Goal: Task Accomplishment & Management: Manage account settings

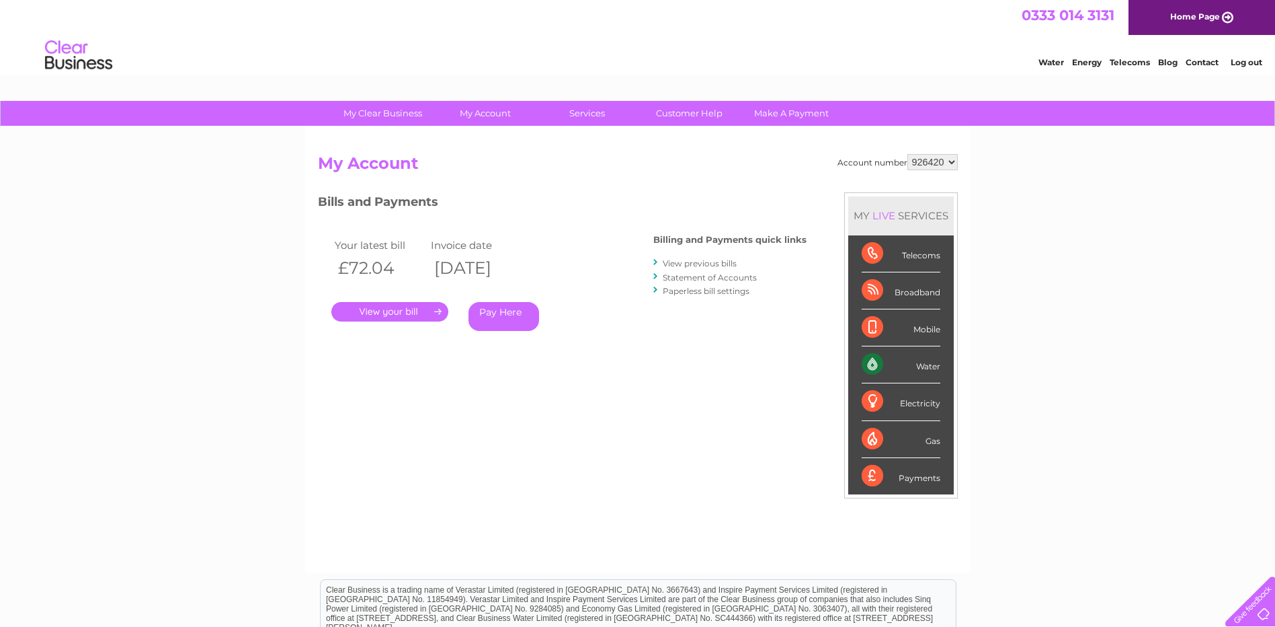
click at [1258, 58] on link "Log out" at bounding box center [1247, 62] width 32 height 10
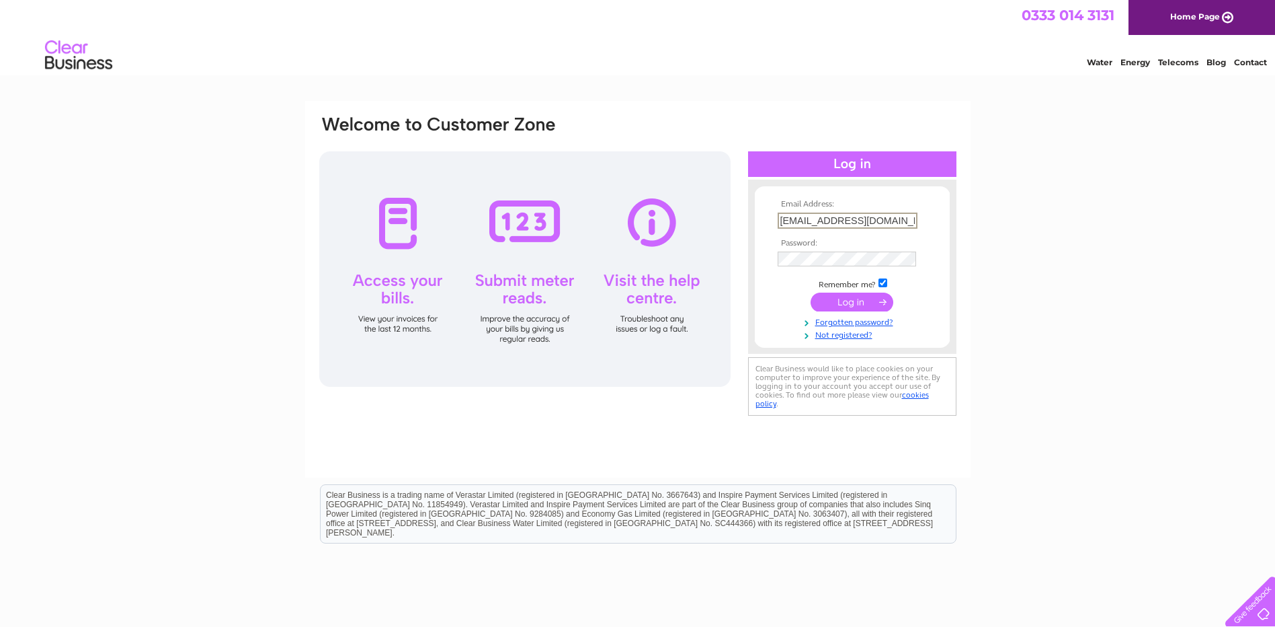
click at [899, 218] on input "trevoropium@gmail.com" at bounding box center [848, 220] width 140 height 16
type input "t"
click at [1049, 380] on div "Email Address: Password:" at bounding box center [637, 404] width 1275 height 606
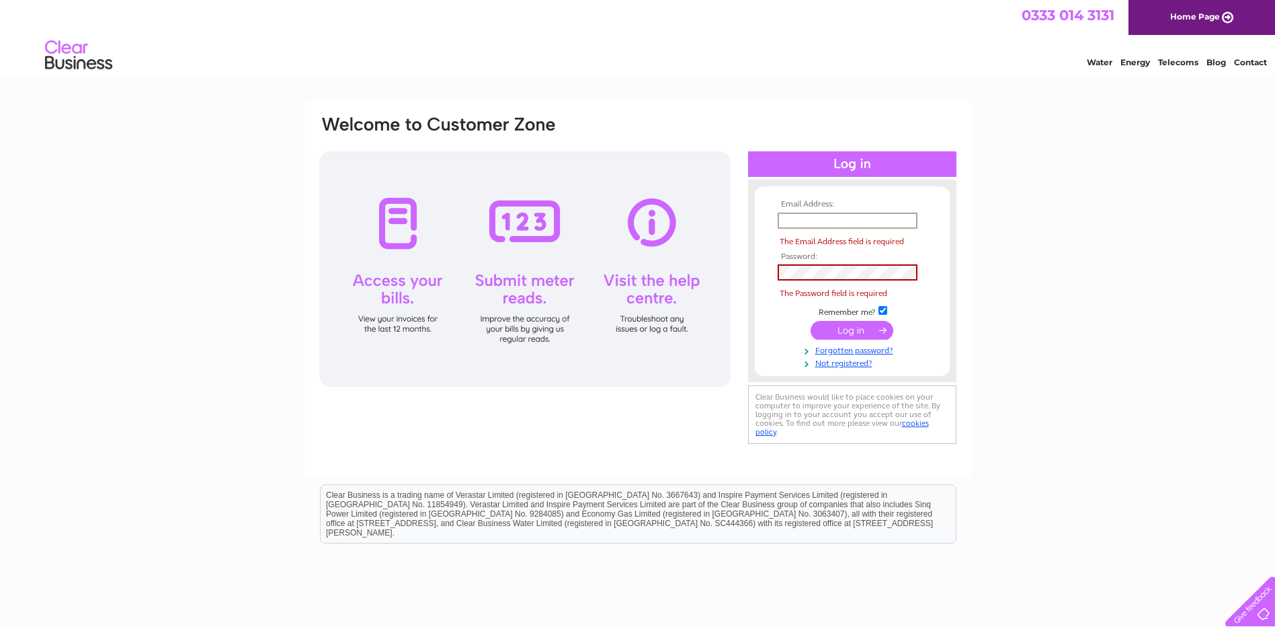
paste input "bsmotopeggy@hotmail.com"
type input "bsmotopeggy@hotmail.com"
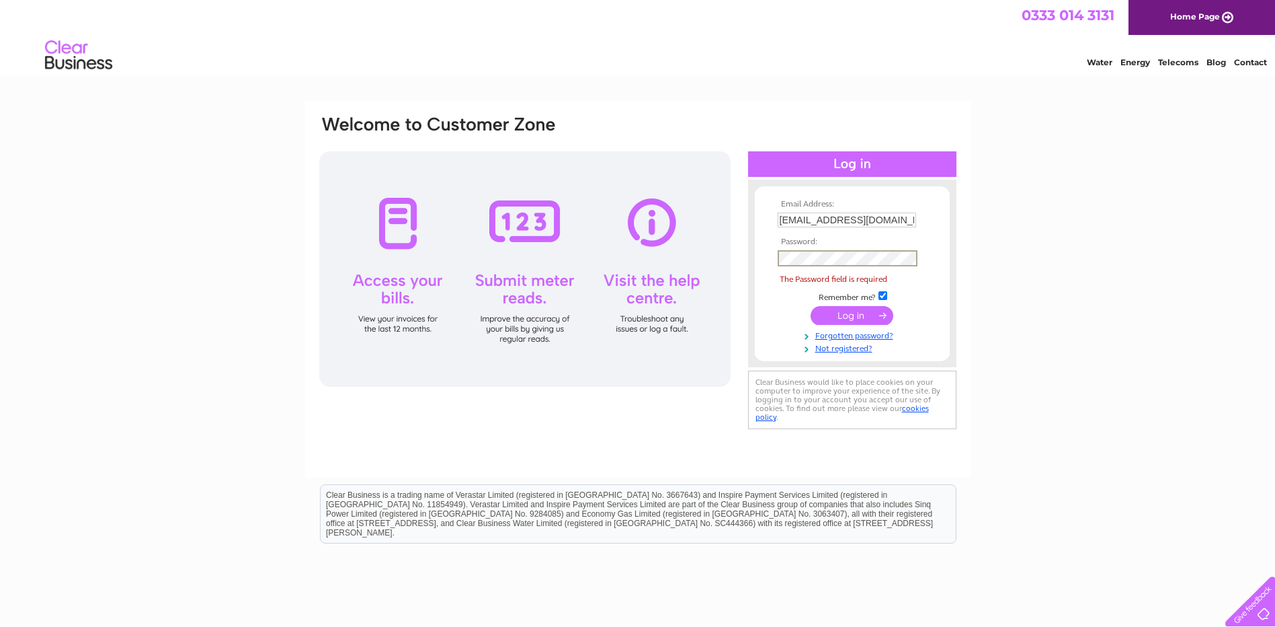
click at [762, 309] on form "Email Address: bsmotopeggy@hotmail.com Password: The Password field is required" at bounding box center [852, 277] width 195 height 154
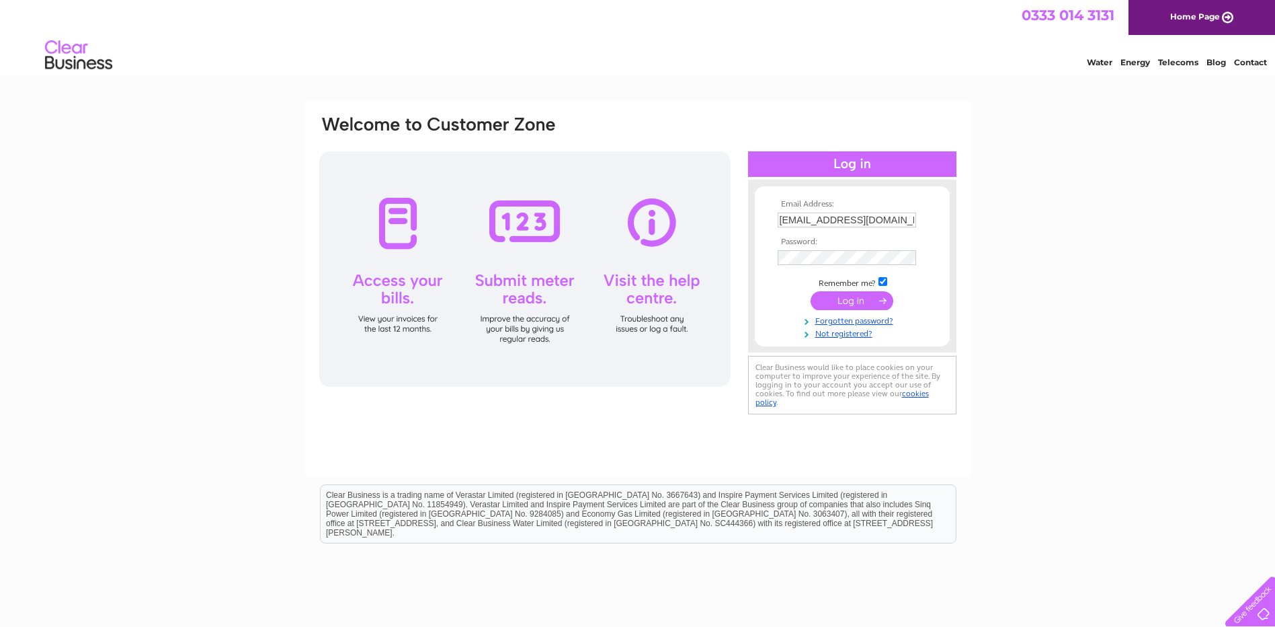
click at [828, 303] on input "submit" at bounding box center [852, 300] width 83 height 19
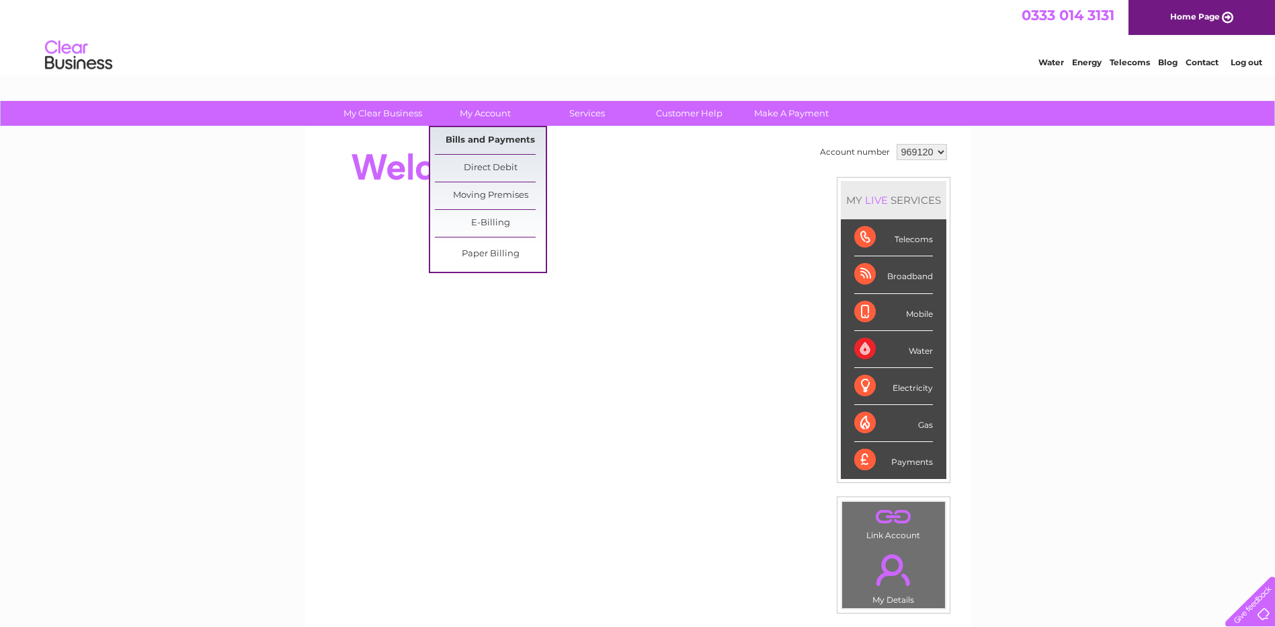
click at [467, 140] on link "Bills and Payments" at bounding box center [490, 140] width 111 height 27
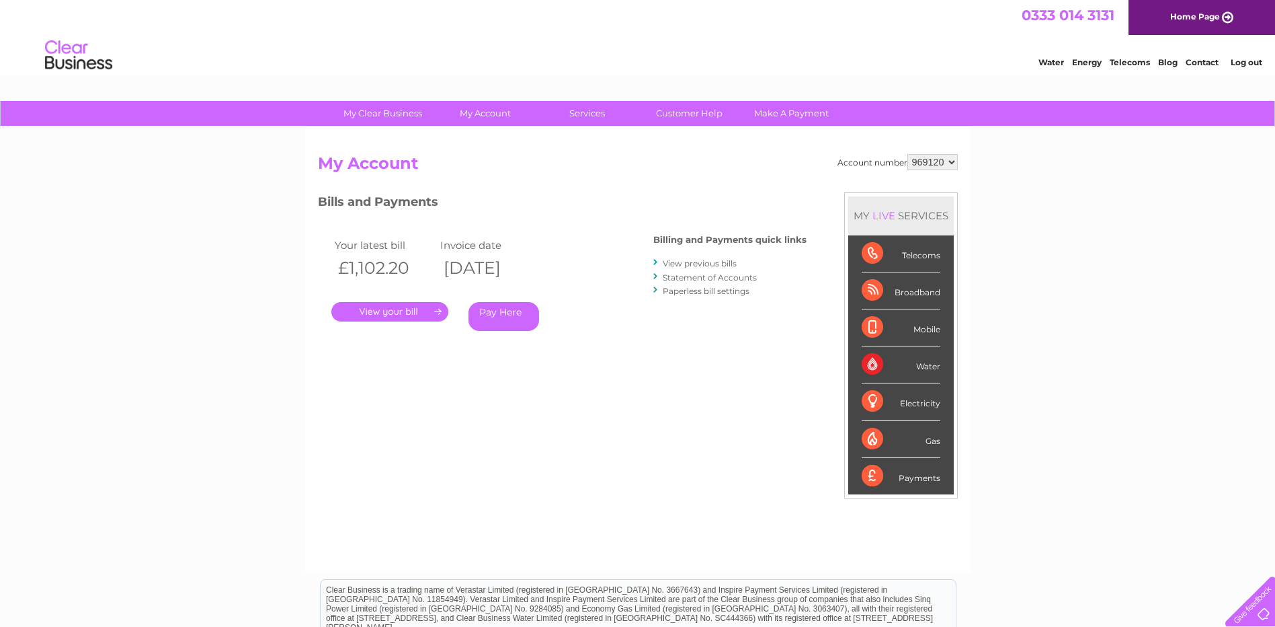
click at [723, 266] on link "View previous bills" at bounding box center [700, 263] width 74 height 10
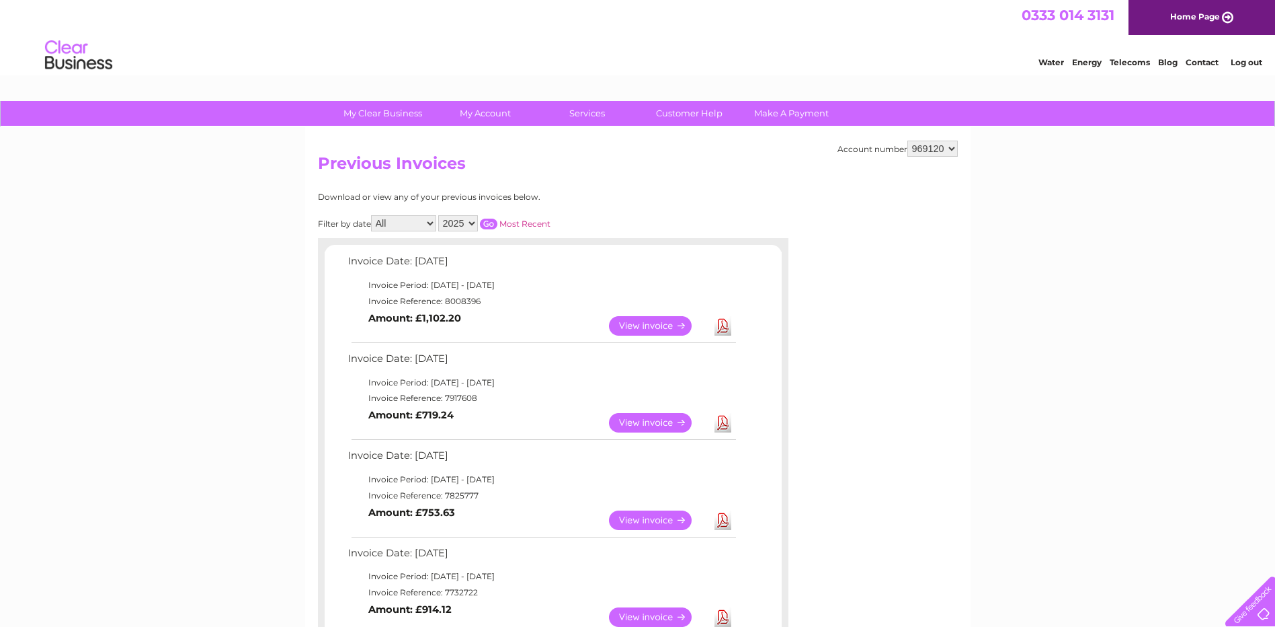
click at [721, 323] on link "Download" at bounding box center [723, 325] width 17 height 19
